Goal: Task Accomplishment & Management: Manage account settings

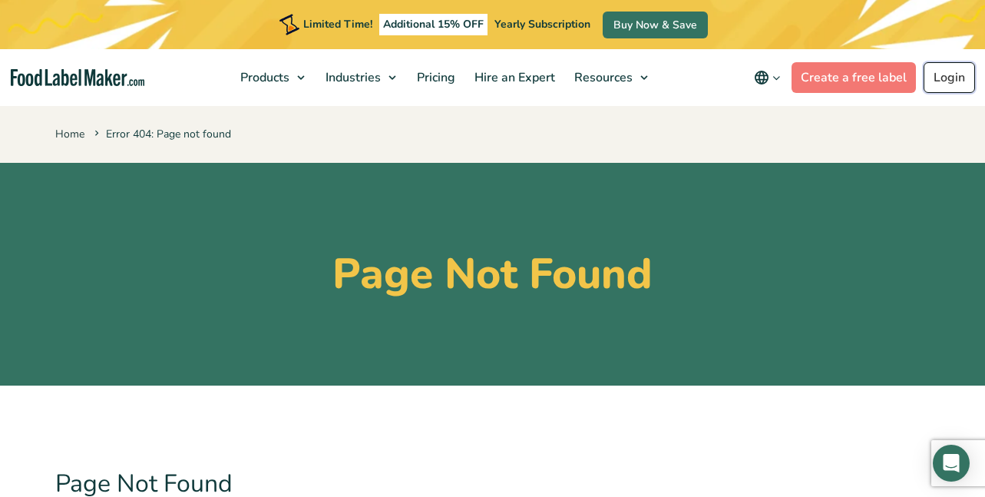
click at [939, 74] on link "Login" at bounding box center [948, 77] width 51 height 31
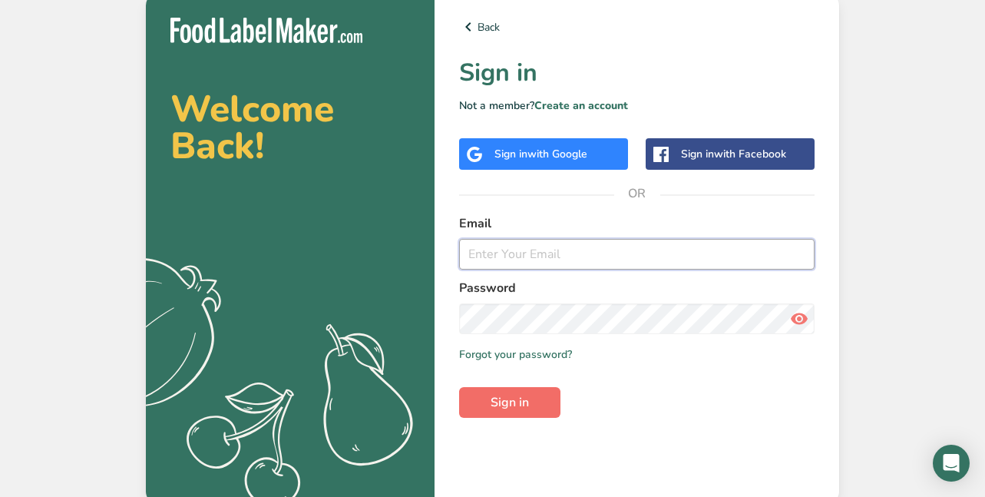
type input "[EMAIL_ADDRESS][DOMAIN_NAME]"
click at [509, 396] on span "Sign in" at bounding box center [509, 402] width 38 height 18
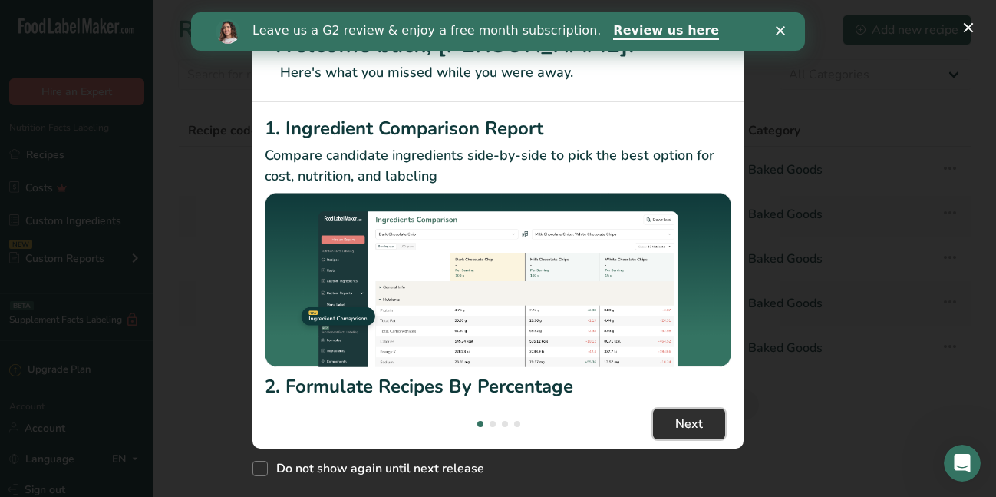
click at [700, 408] on button "Next" at bounding box center [689, 423] width 72 height 31
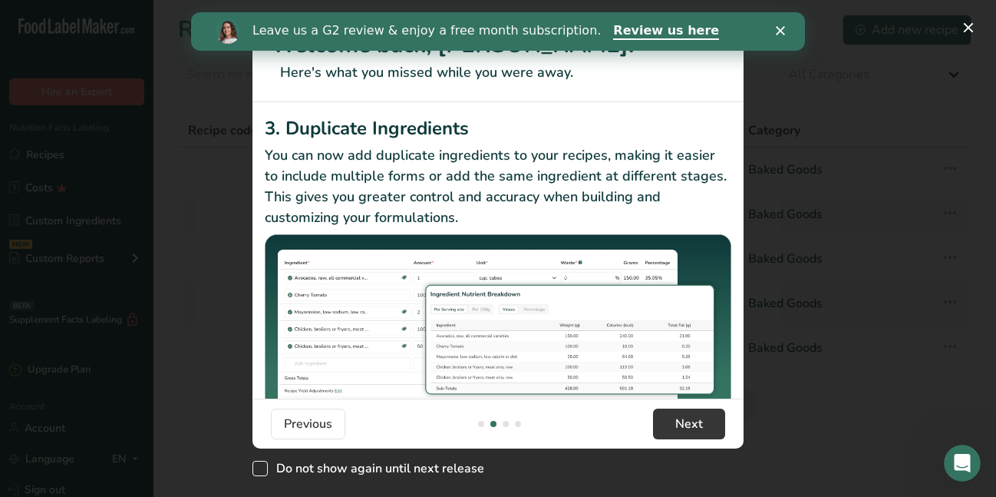
click at [291, 473] on span "Do not show again until next release" at bounding box center [376, 467] width 216 height 15
click at [262, 473] on input "Do not show again until next release" at bounding box center [258, 469] width 10 height 10
checkbox input "true"
click at [675, 416] on button "Next" at bounding box center [689, 423] width 72 height 31
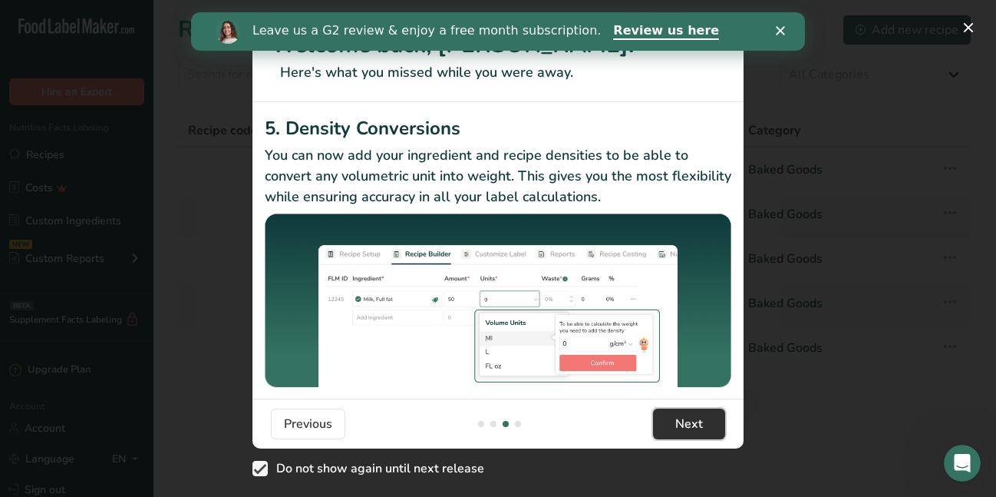
click at [675, 416] on button "Next" at bounding box center [689, 423] width 72 height 31
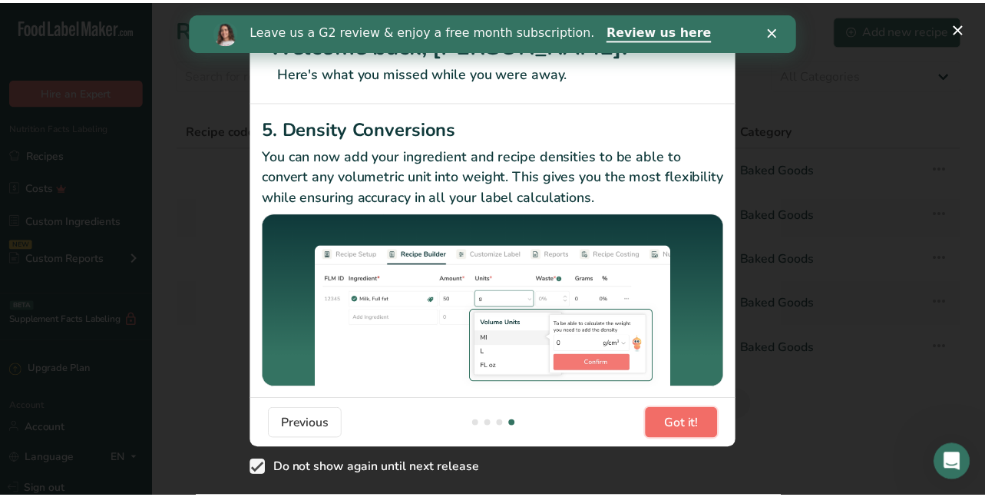
scroll to position [0, 1474]
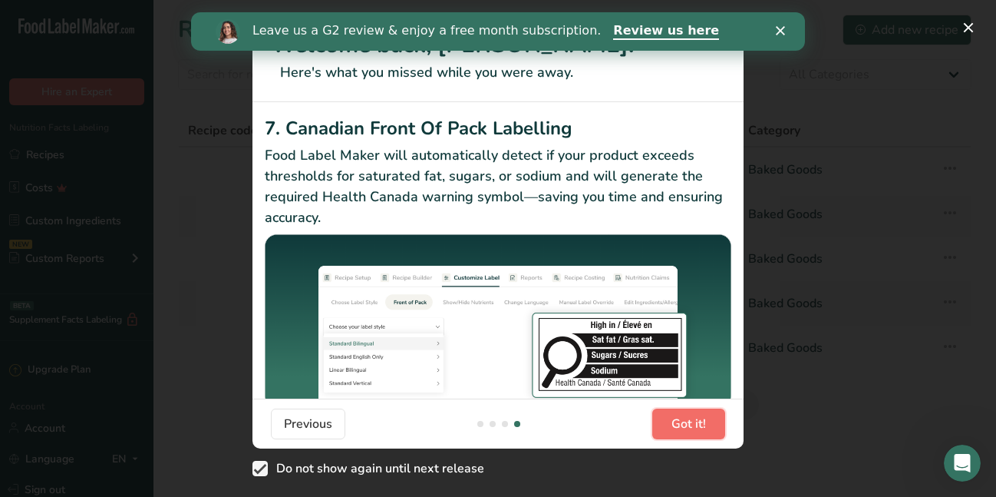
click at [675, 416] on span "Got it!" at bounding box center [689, 423] width 35 height 18
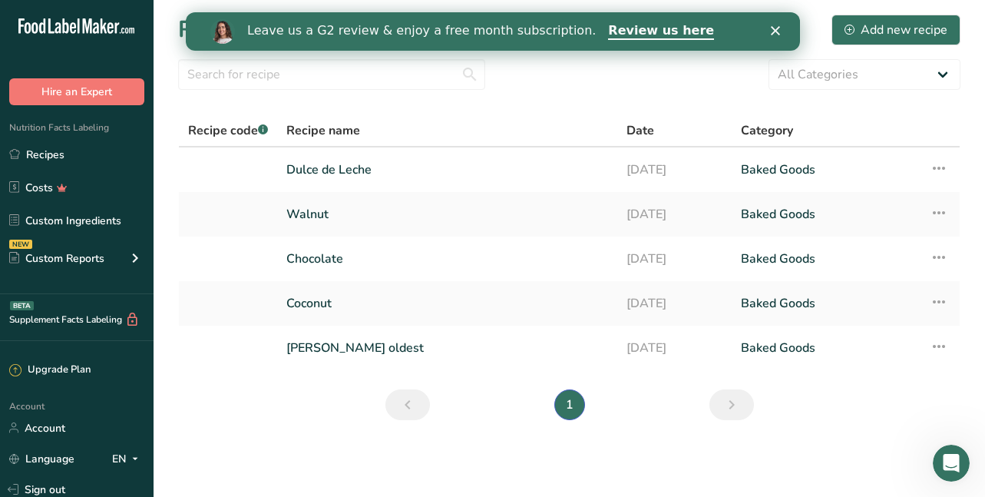
click at [775, 33] on icon "Close" at bounding box center [774, 30] width 9 height 9
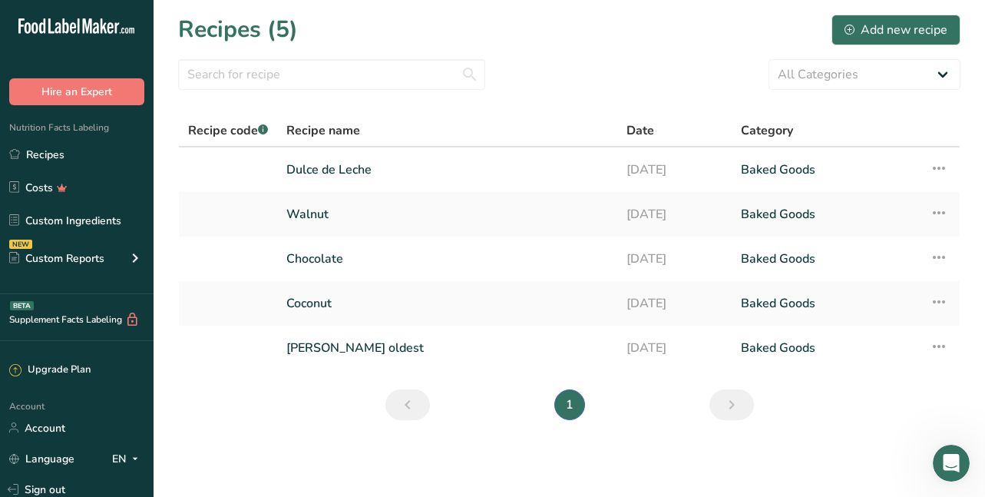
scroll to position [108, 0]
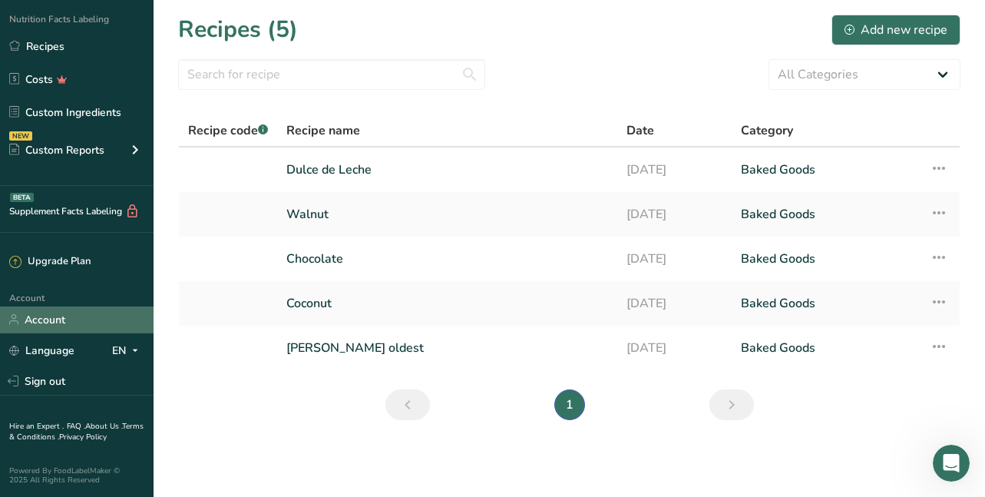
click at [54, 317] on link "Account" at bounding box center [76, 319] width 153 height 27
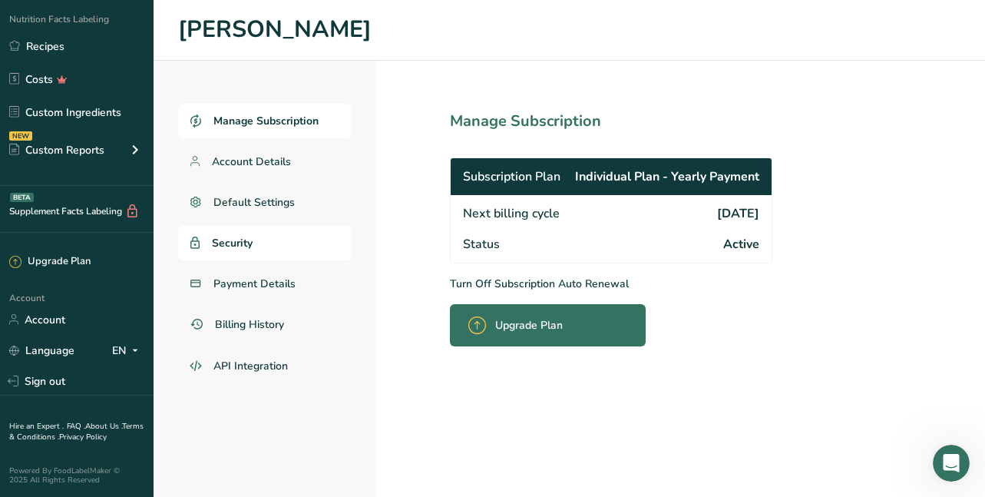
click at [235, 242] on span "Security" at bounding box center [232, 243] width 41 height 16
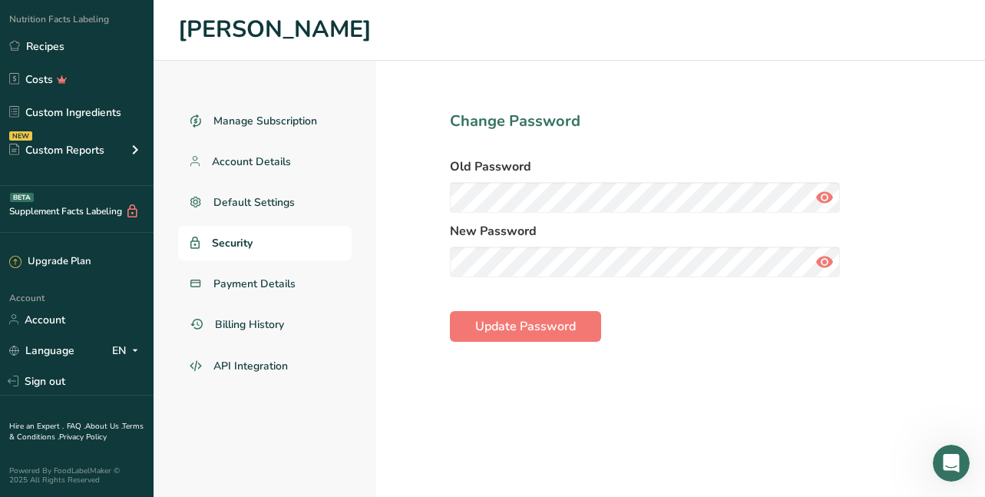
click at [819, 196] on icon at bounding box center [824, 197] width 18 height 28
click at [821, 261] on icon at bounding box center [824, 262] width 18 height 28
click at [517, 326] on span "Update Password" at bounding box center [525, 326] width 101 height 18
click at [510, 335] on button "Update Password" at bounding box center [525, 326] width 151 height 31
click at [520, 332] on span "Update Password" at bounding box center [525, 326] width 101 height 18
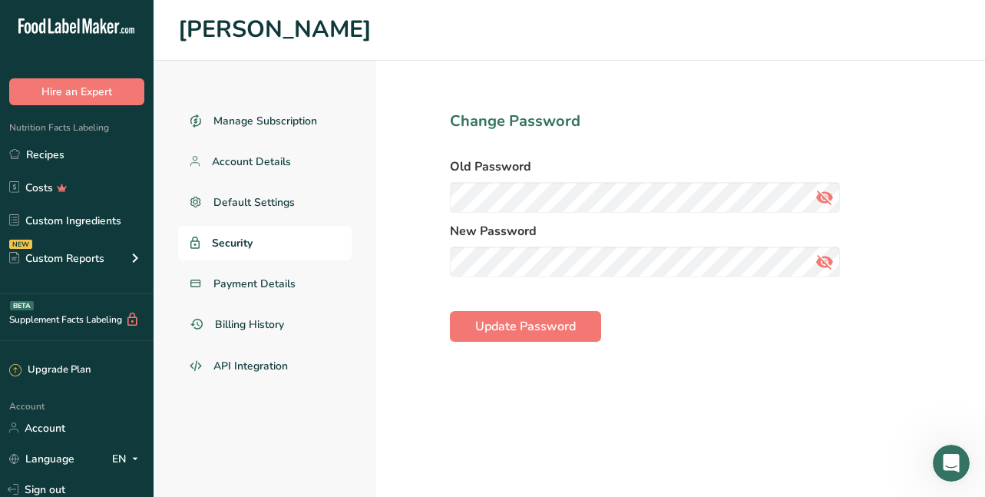
click at [653, 159] on label "Old Password" at bounding box center [645, 166] width 390 height 18
click at [37, 431] on link "Account" at bounding box center [76, 427] width 153 height 27
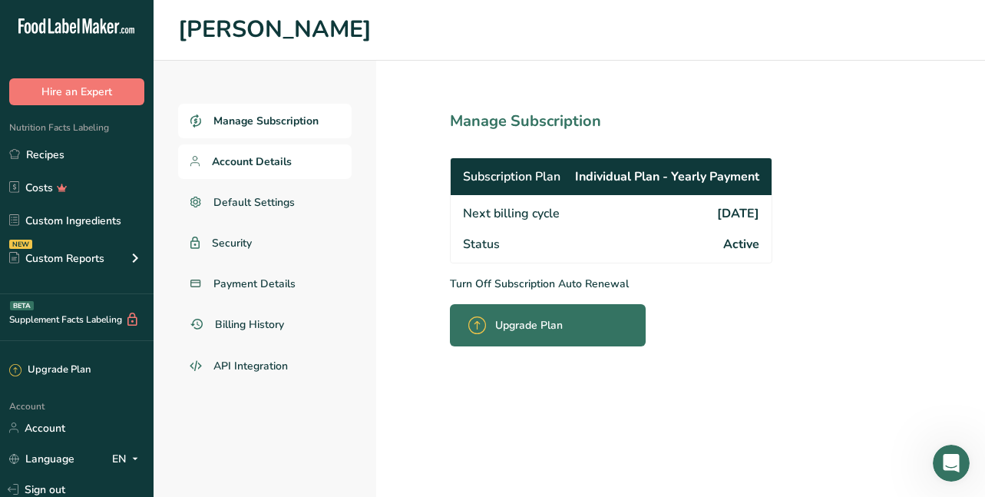
click at [249, 163] on span "Account Details" at bounding box center [252, 161] width 80 height 16
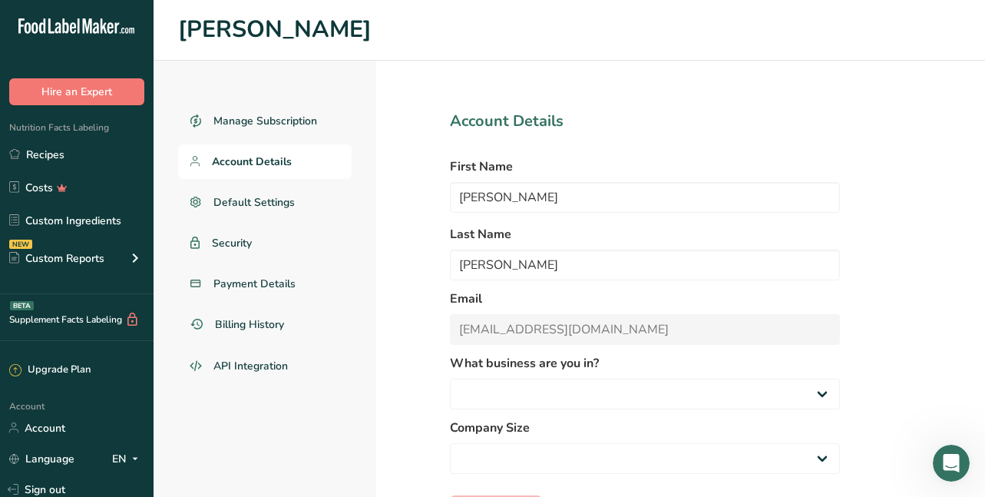
select select "3"
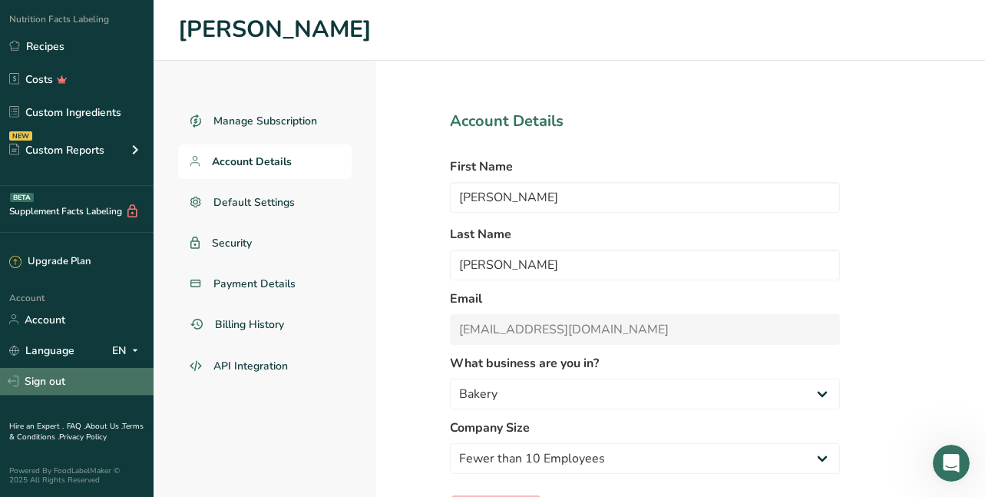
click at [43, 381] on link "Sign out" at bounding box center [76, 381] width 153 height 27
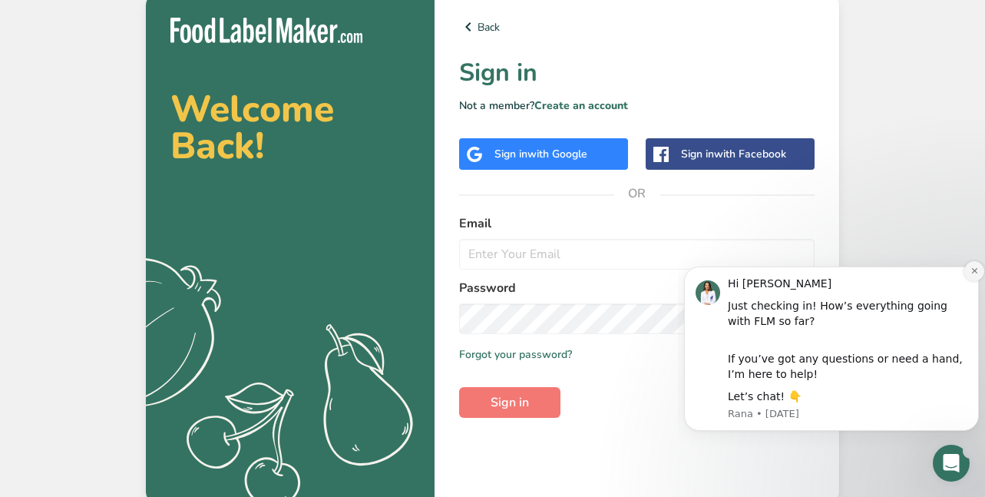
click at [972, 269] on icon "Dismiss notification" at bounding box center [974, 270] width 8 height 8
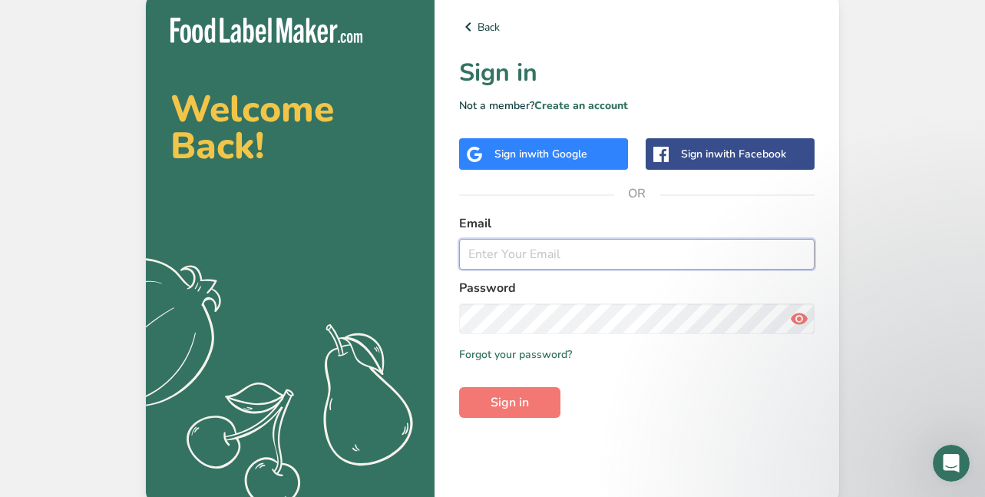
type input "[EMAIL_ADDRESS][DOMAIN_NAME]"
click at [795, 326] on icon at bounding box center [799, 319] width 18 height 28
click at [510, 407] on span "Sign in" at bounding box center [509, 402] width 38 height 18
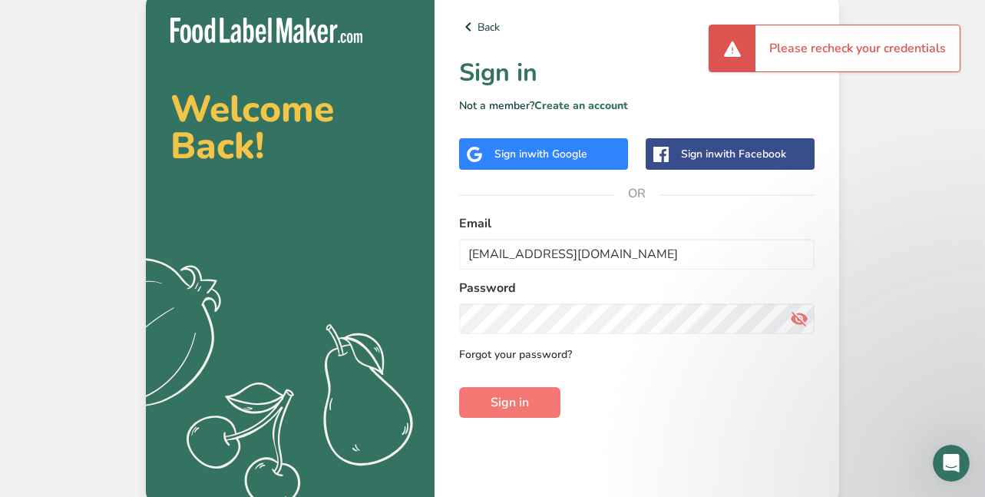
click at [541, 352] on link "Forgot your password?" at bounding box center [515, 354] width 113 height 16
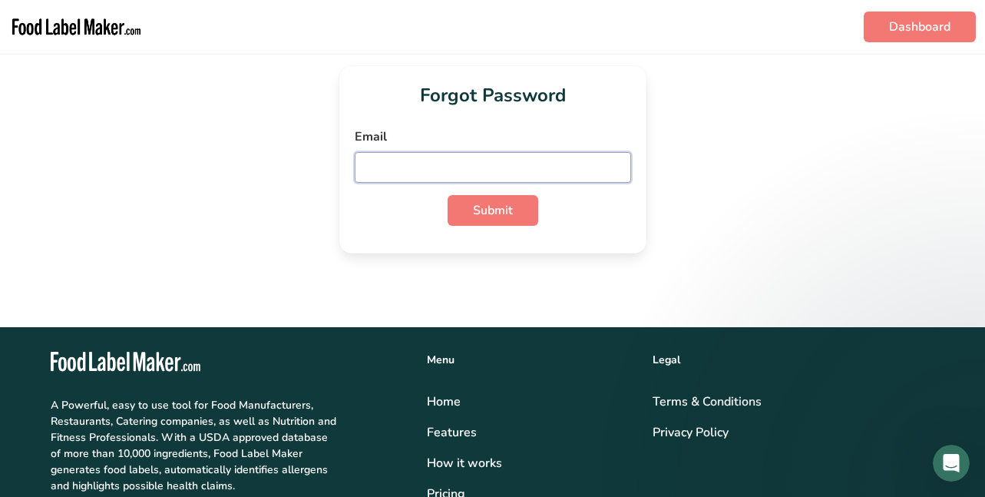
click at [414, 167] on input "email" at bounding box center [493, 167] width 276 height 31
type input "[EMAIL_ADDRESS][DOMAIN_NAME]"
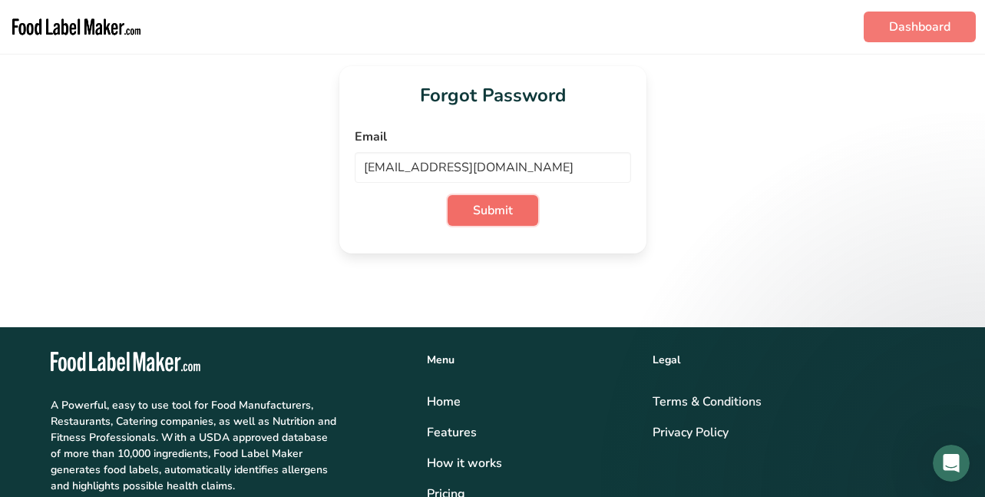
click at [481, 205] on span "Submit" at bounding box center [493, 210] width 40 height 18
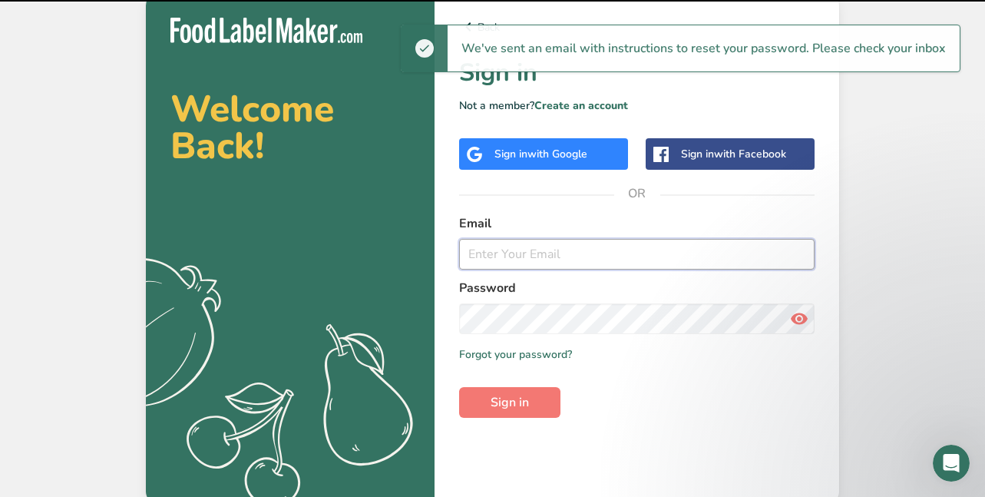
type input "[EMAIL_ADDRESS][DOMAIN_NAME]"
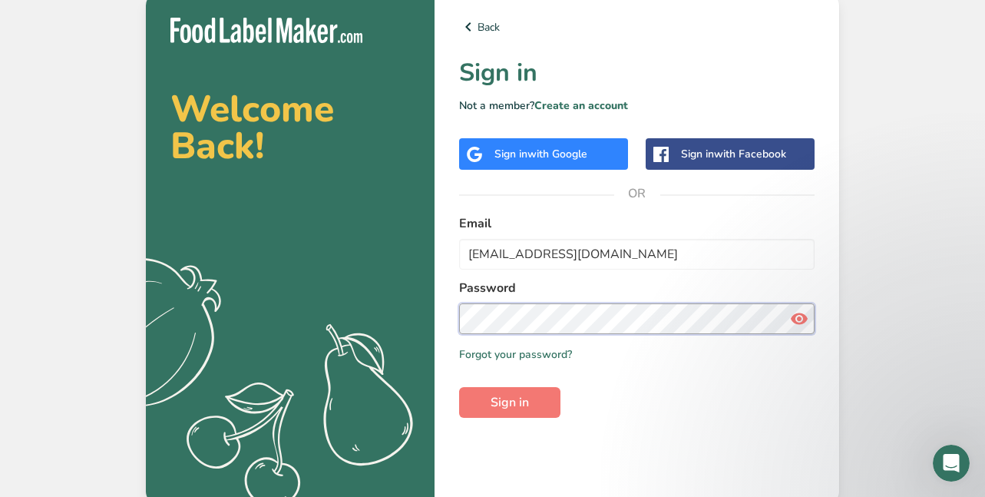
click at [430, 303] on section "Welcome Back! .a{fill:#f5f3ed;} Back Sign in Not a member? Create an account Si…" at bounding box center [492, 248] width 693 height 510
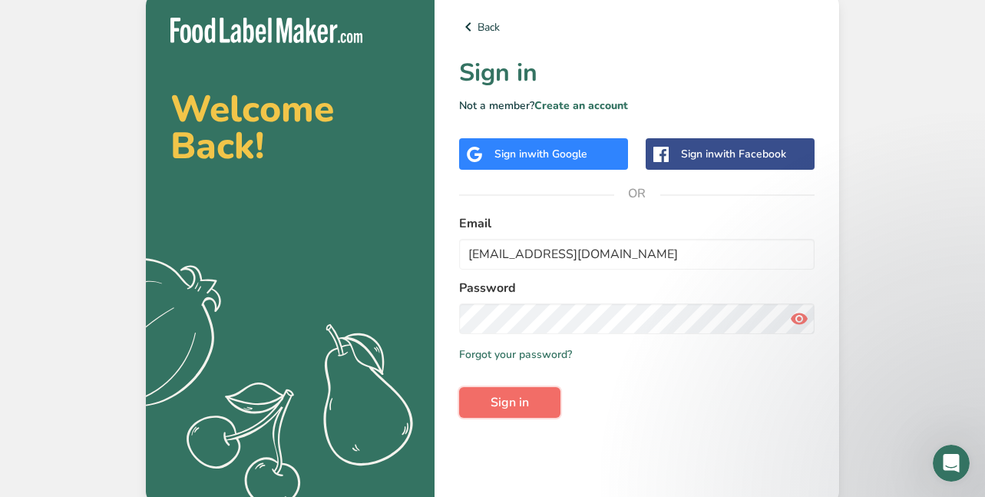
click at [506, 401] on span "Sign in" at bounding box center [509, 402] width 38 height 18
